Goal: Task Accomplishment & Management: Use online tool/utility

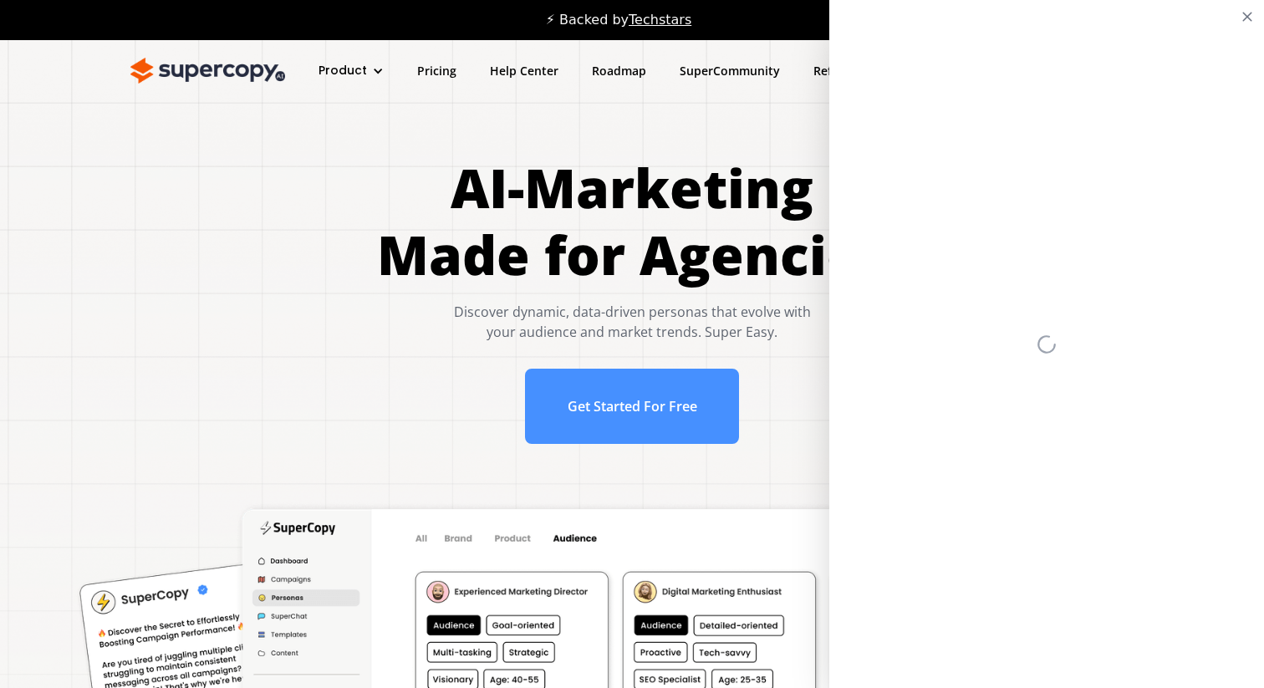
click at [511, 198] on h1 "AI-Marketing Made for Agencies" at bounding box center [632, 222] width 511 height 134
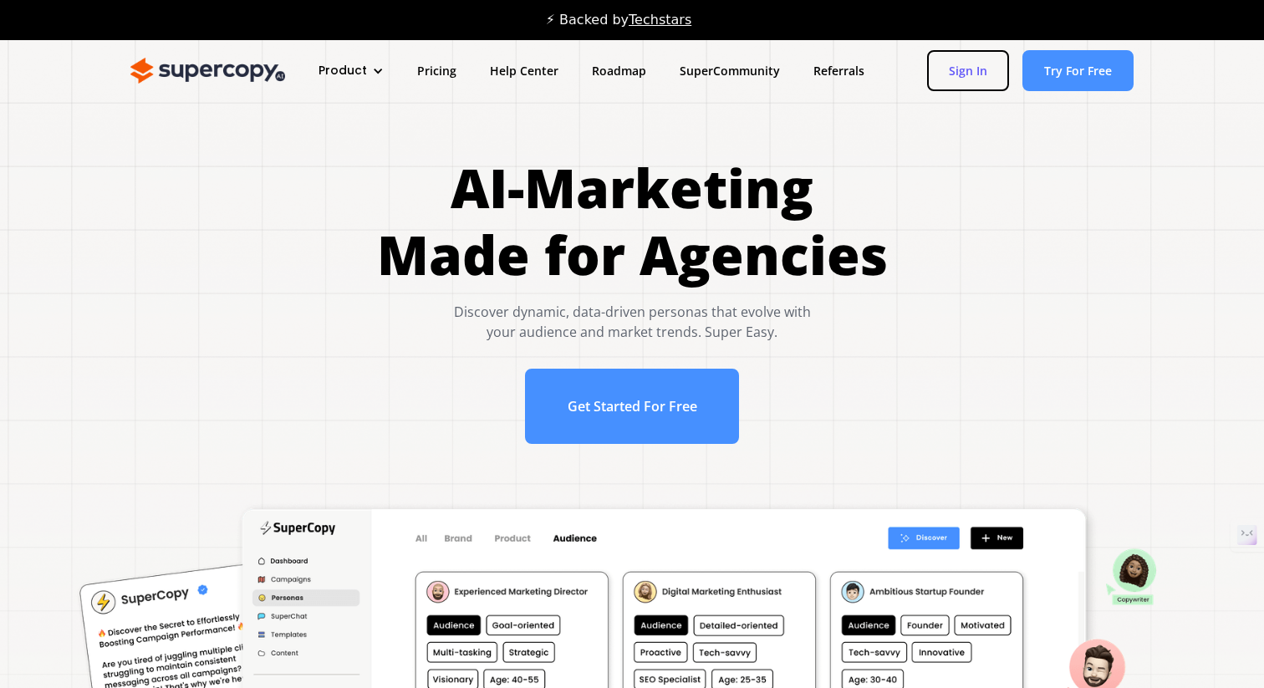
click at [964, 78] on link "Sign In" at bounding box center [968, 70] width 82 height 41
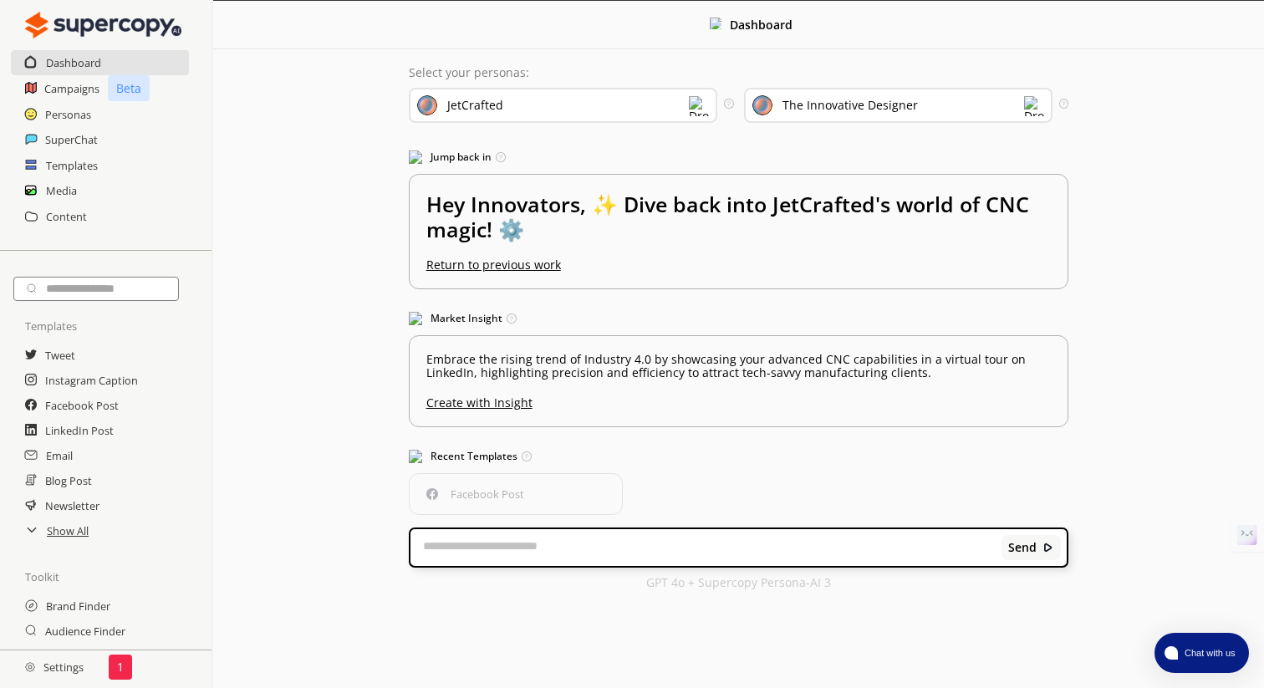
click at [552, 103] on div "JetCrafted" at bounding box center [563, 105] width 308 height 35
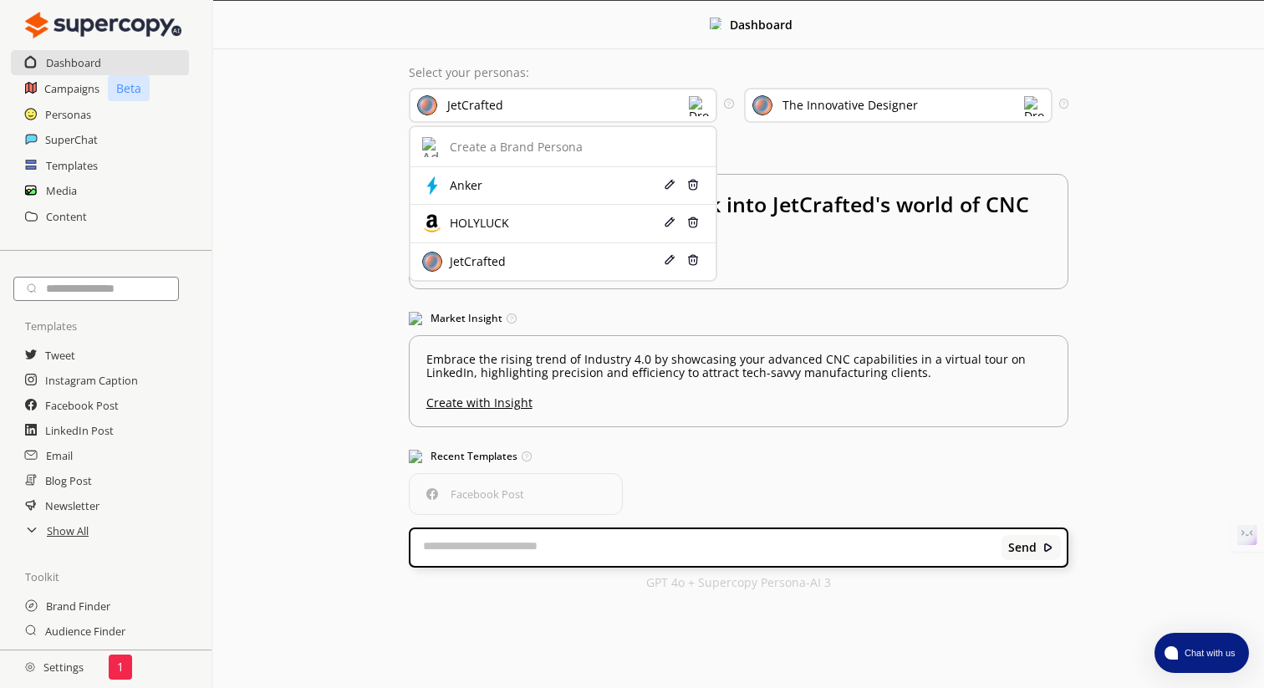
click at [342, 204] on div "Dashboard Select your personas: JetCrafted Create a Brand Persona Anker Edit De…" at bounding box center [738, 303] width 1051 height 605
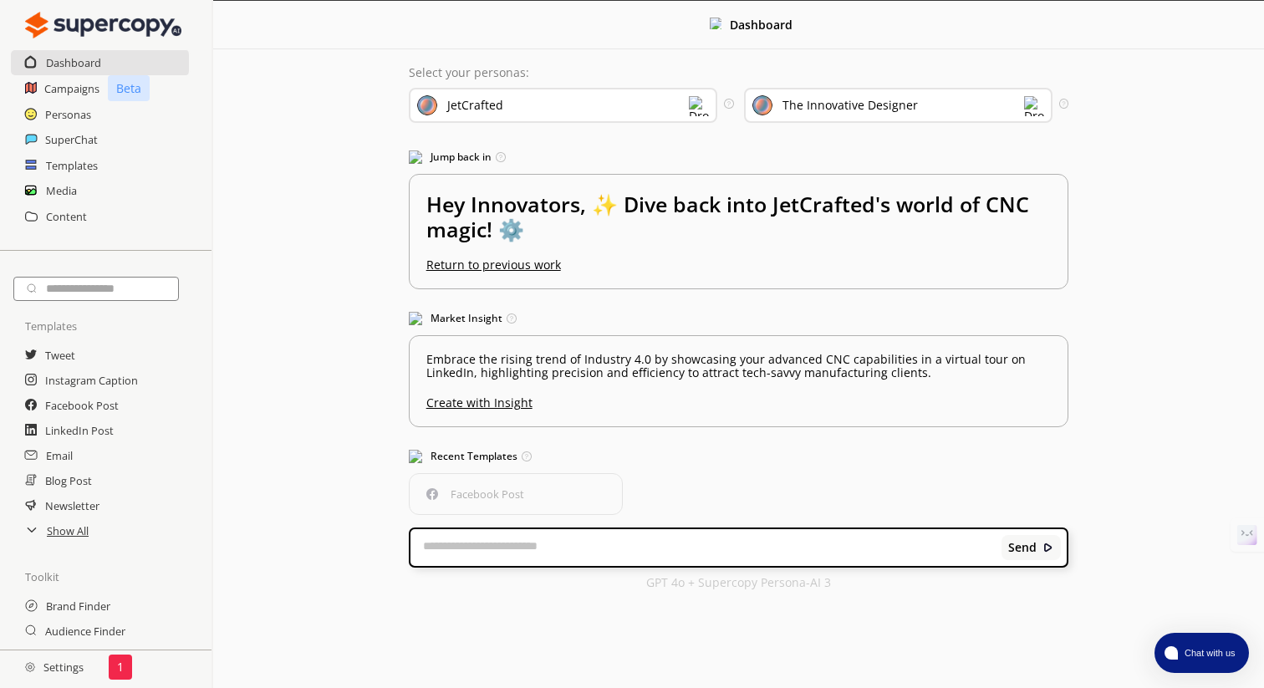
click at [605, 106] on div "JetCrafted" at bounding box center [563, 105] width 308 height 35
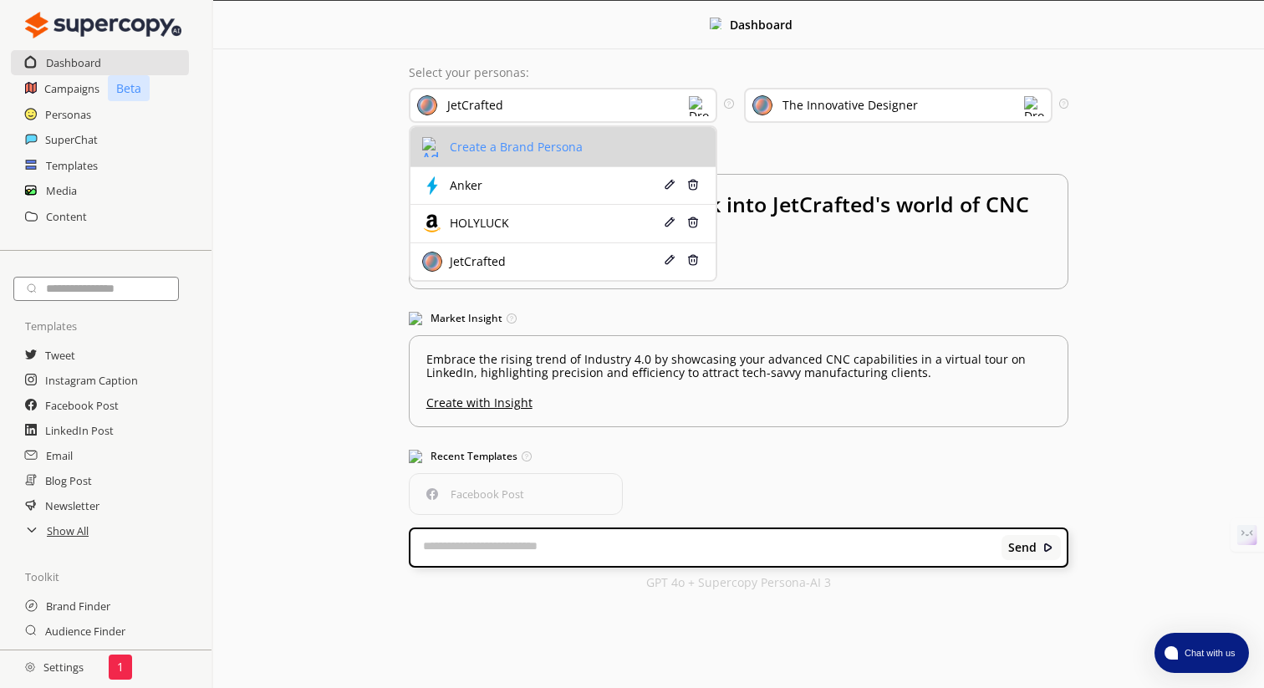
click at [528, 153] on div "Create a Brand Persona" at bounding box center [513, 146] width 137 height 13
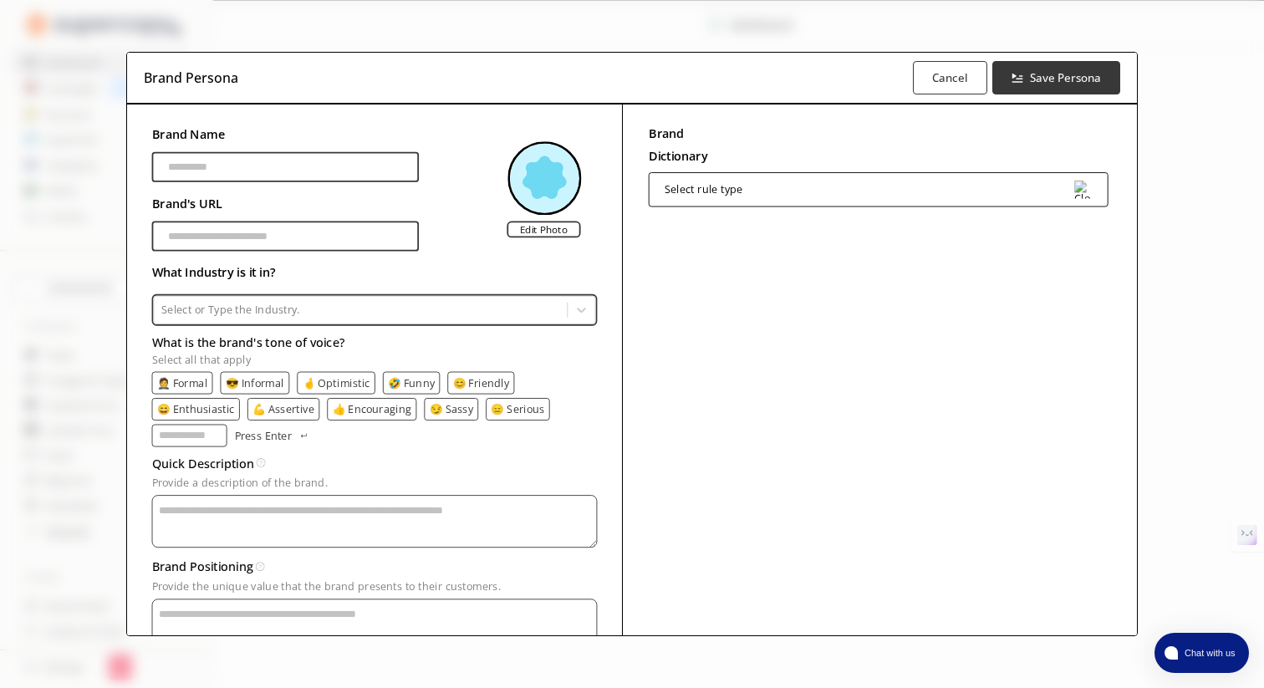
scroll to position [57, 0]
